Goal: Find specific page/section: Find specific page/section

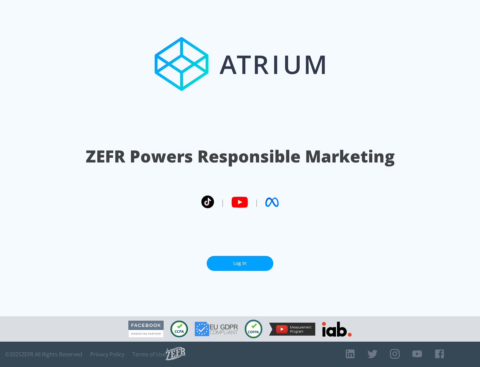
click at [240, 263] on link "Log In" at bounding box center [240, 263] width 67 height 15
